Goal: Transaction & Acquisition: Register for event/course

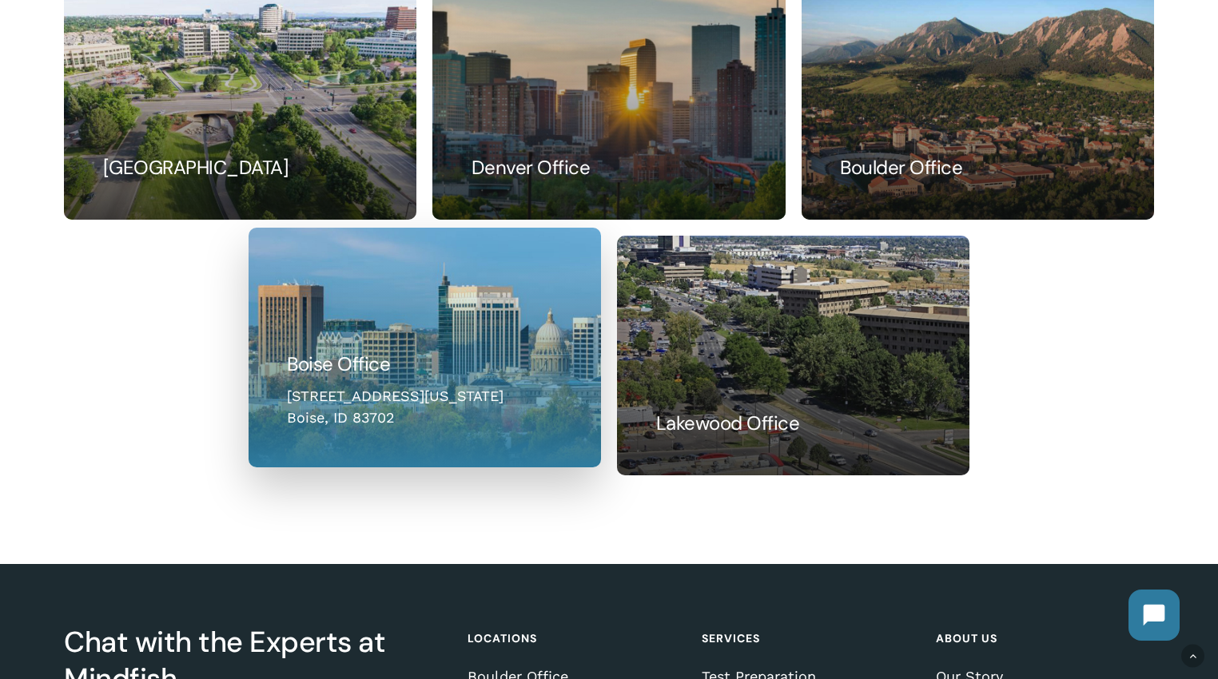
scroll to position [1184, 0]
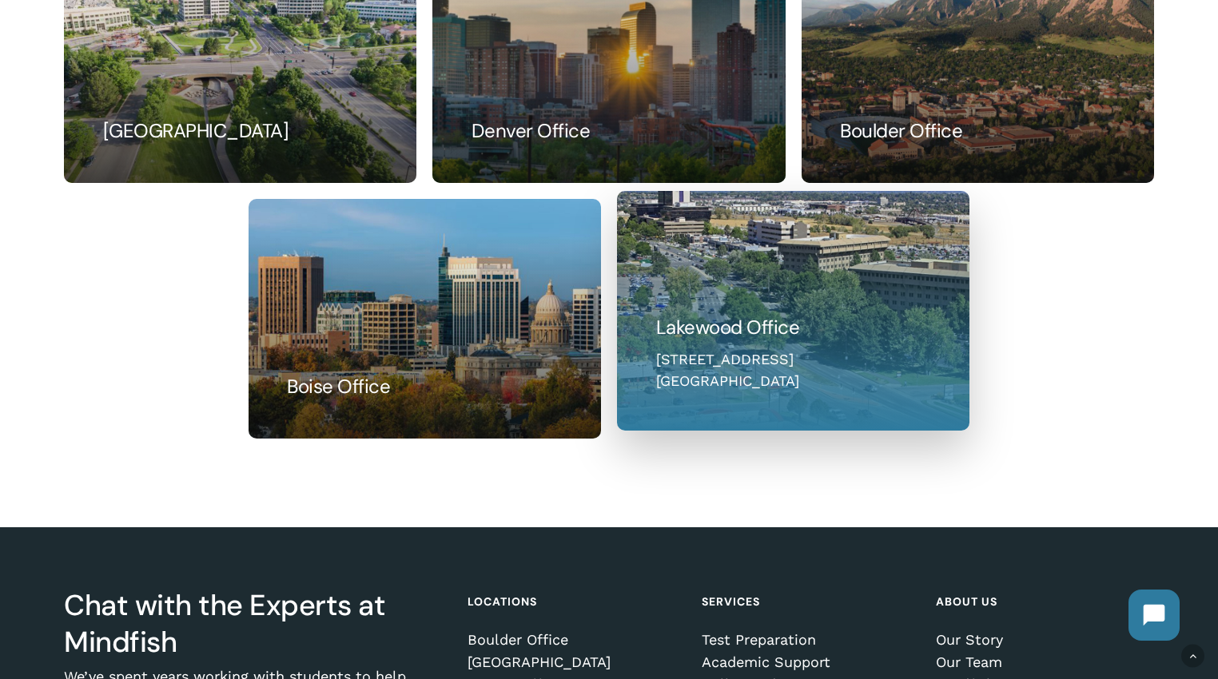
click at [784, 371] on link at bounding box center [793, 311] width 351 height 238
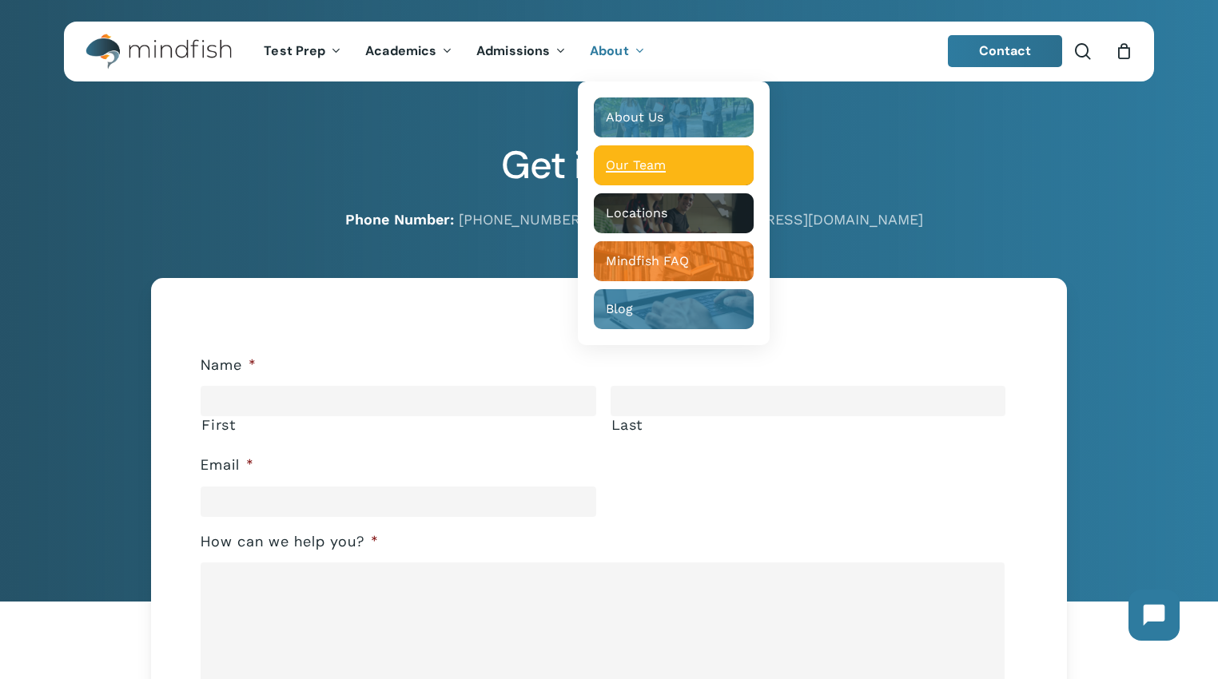
click at [651, 163] on span "Our Team" at bounding box center [636, 164] width 60 height 15
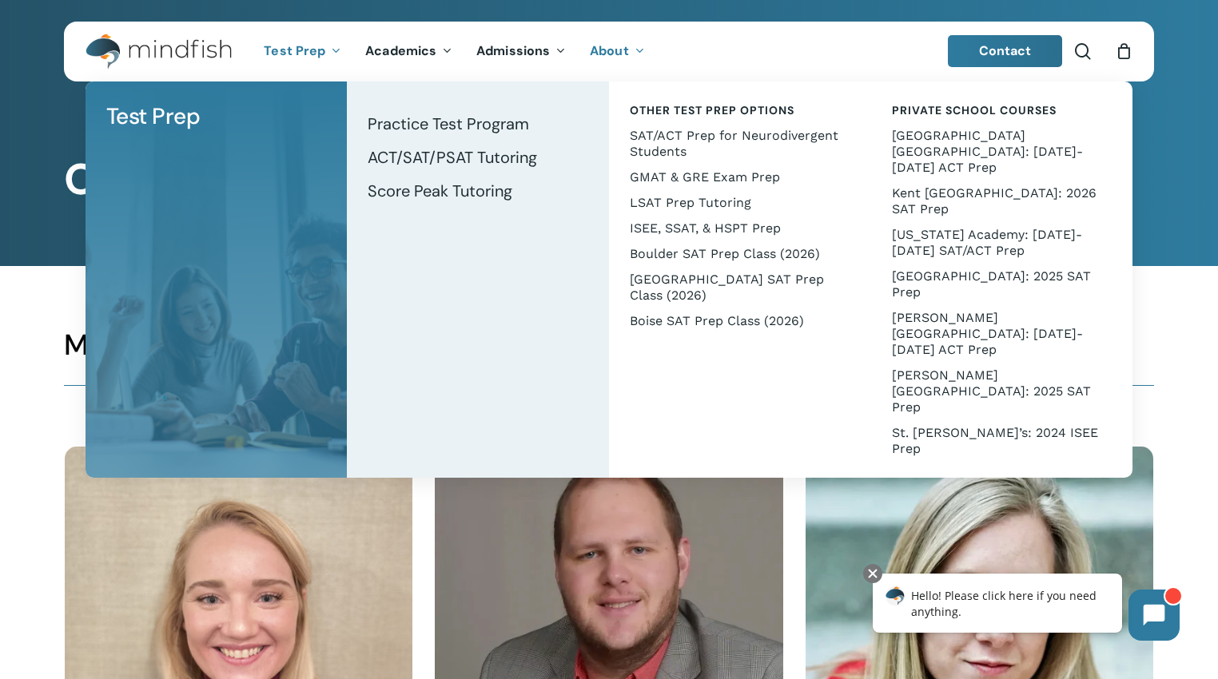
click at [293, 38] on li "Test Prep Test Prep Test Prep Tutoring Practice Test Program ACT/SAT/PSAT Tutor…" at bounding box center [303, 52] width 102 height 60
click at [943, 137] on span "[GEOGRAPHIC_DATA] [GEOGRAPHIC_DATA]: [DATE]-[DATE] ACT Prep" at bounding box center [987, 151] width 191 height 47
click at [778, 247] on span "Boulder SAT Prep Class (2026)" at bounding box center [725, 253] width 190 height 15
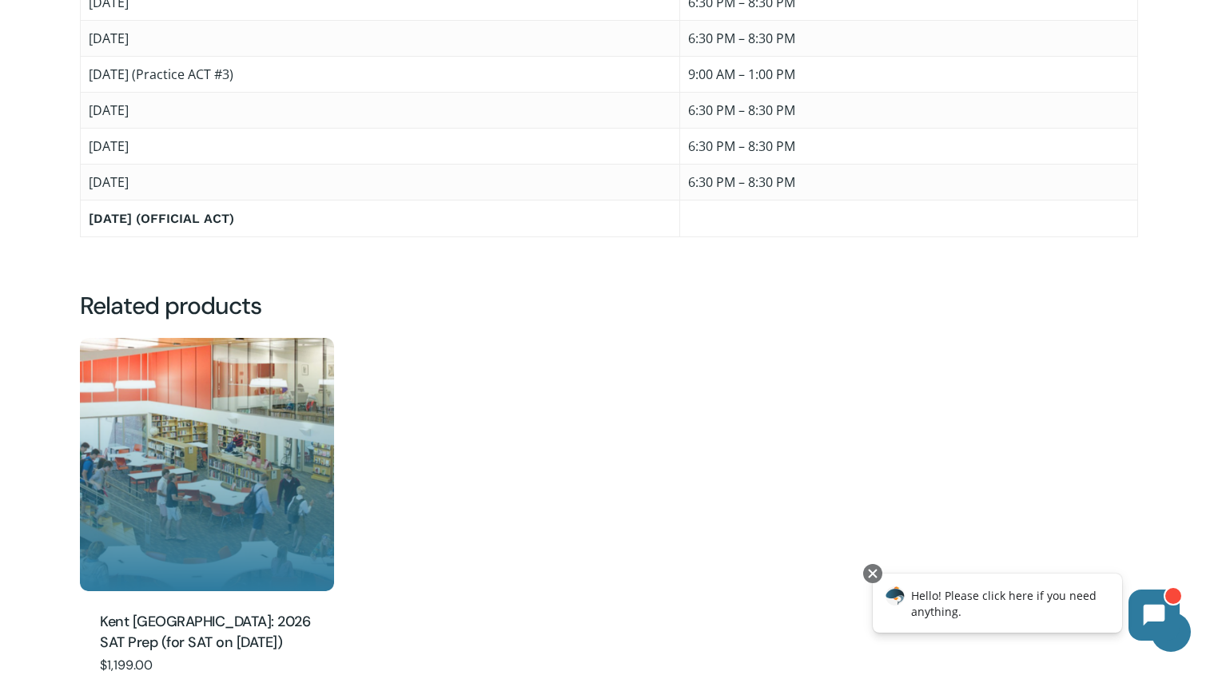
scroll to position [1428, 0]
